Goal: Transaction & Acquisition: Purchase product/service

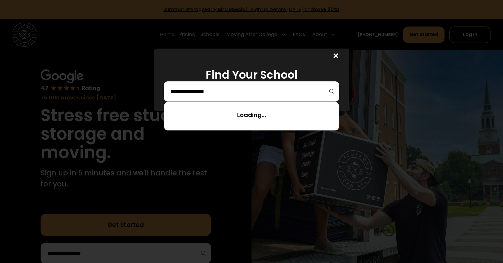
click at [229, 91] on input "search" at bounding box center [251, 92] width 163 height 10
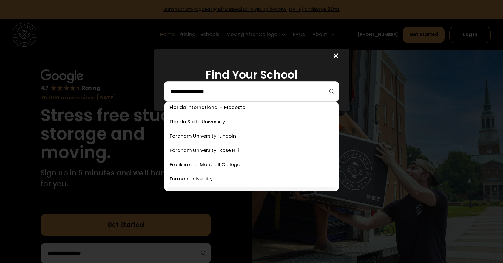
scroll to position [955, 0]
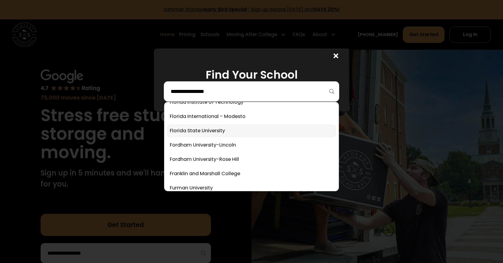
click at [200, 132] on link at bounding box center [251, 130] width 169 height 13
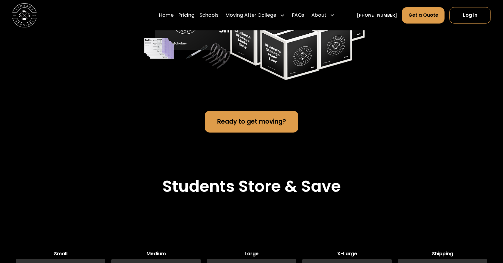
scroll to position [1322, 0]
